Goal: Transaction & Acquisition: Purchase product/service

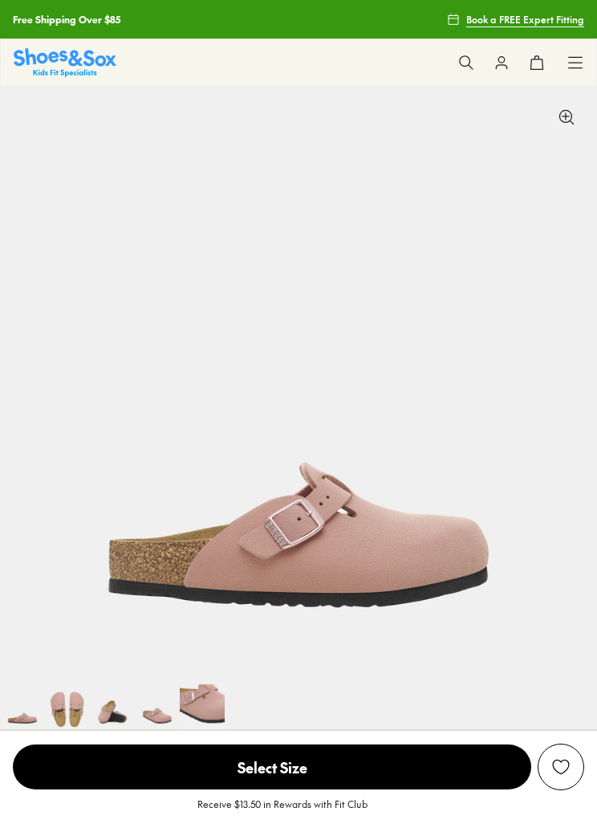
select select "*"
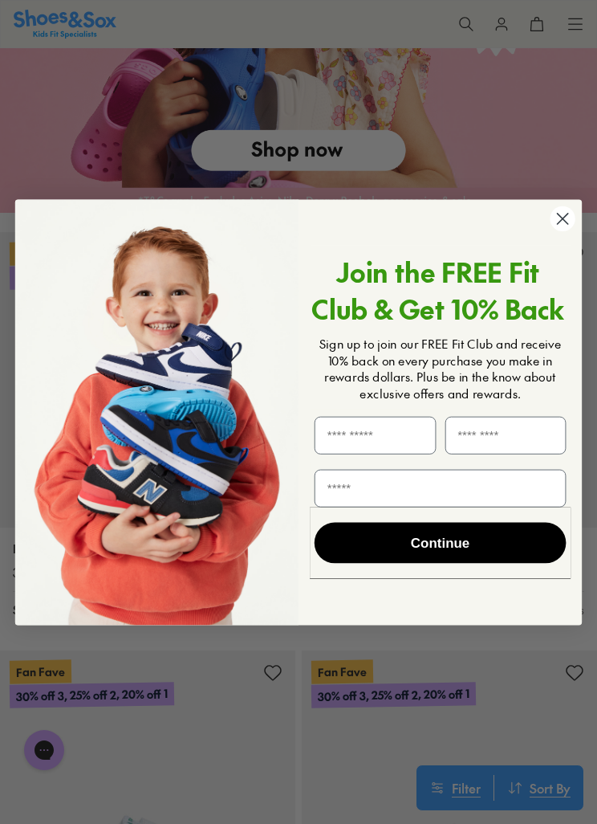
scroll to position [1620, 0]
click at [560, 220] on circle "Close dialog" at bounding box center [562, 218] width 25 height 25
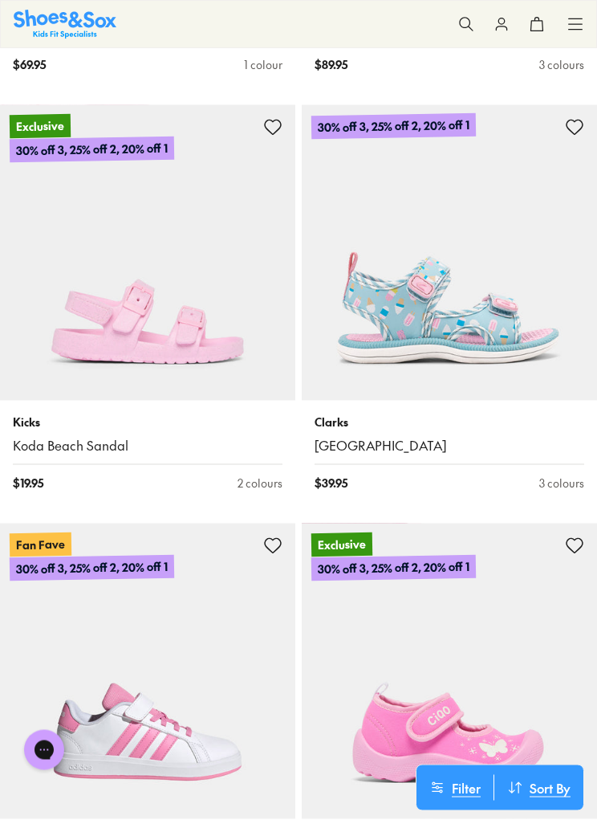
scroll to position [5514, 0]
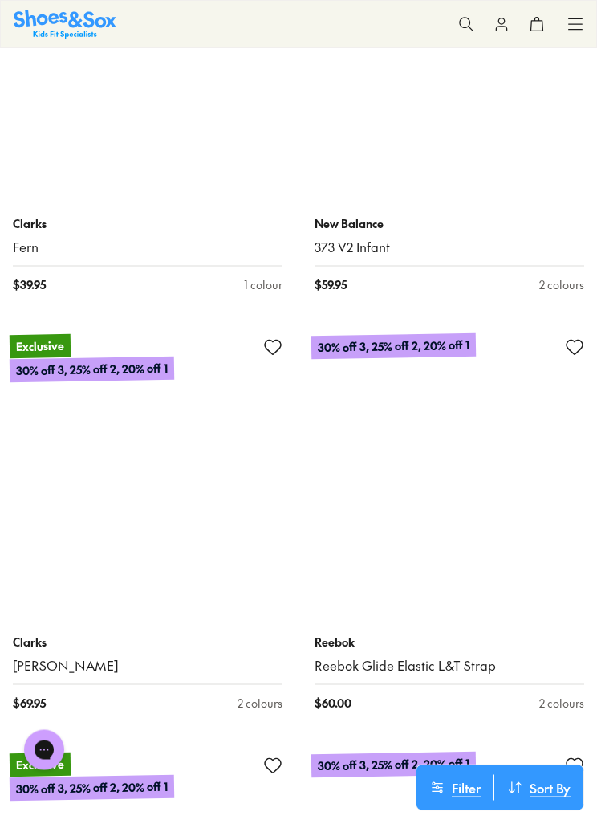
scroll to position [10729, 0]
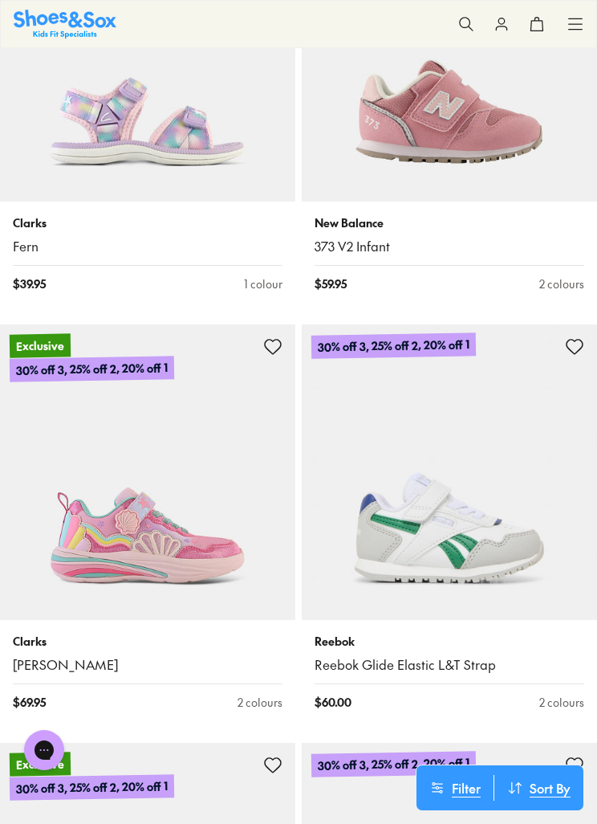
click at [214, 489] on img at bounding box center [147, 471] width 295 height 295
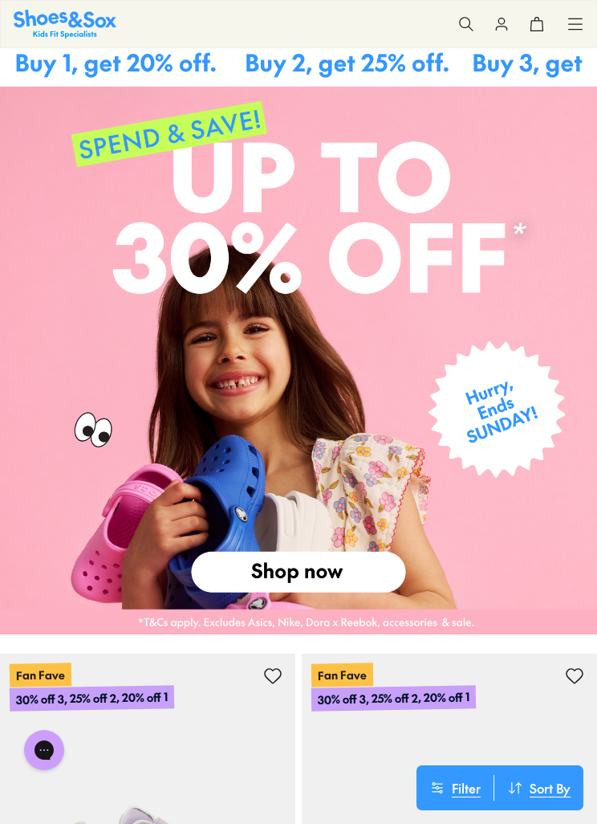
scroll to position [1226, 0]
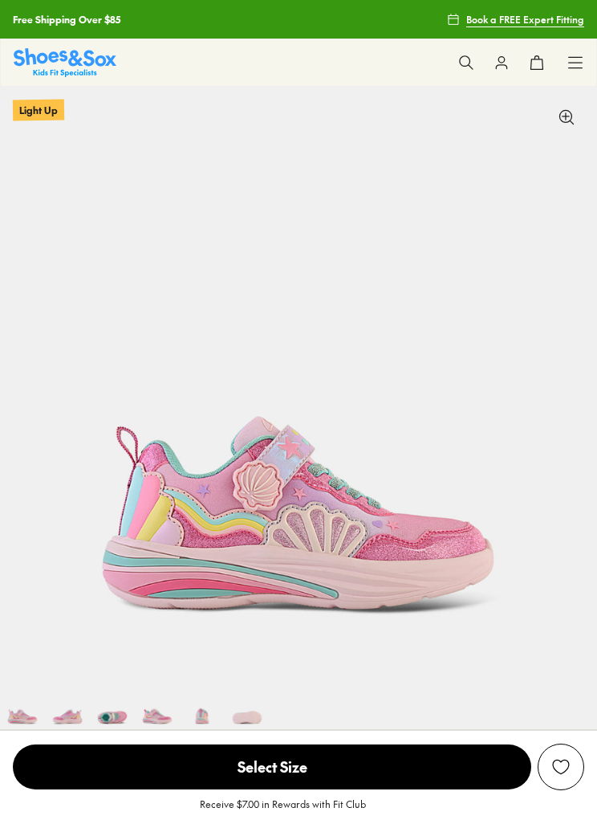
select select "*"
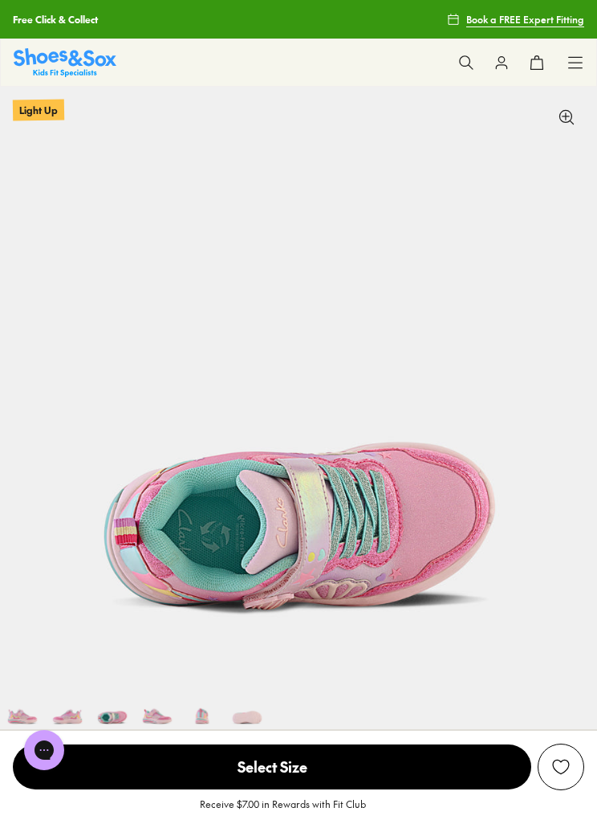
scroll to position [0, 1194]
